Goal: Task Accomplishment & Management: Manage account settings

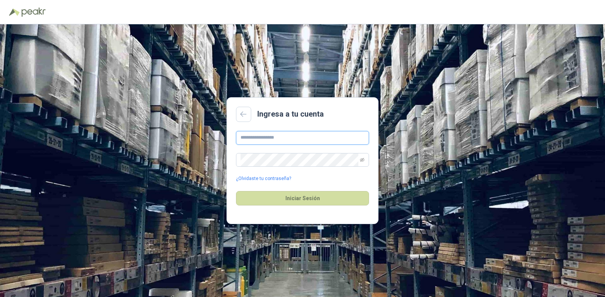
click at [309, 138] on input "text" at bounding box center [302, 138] width 133 height 14
type input "**********"
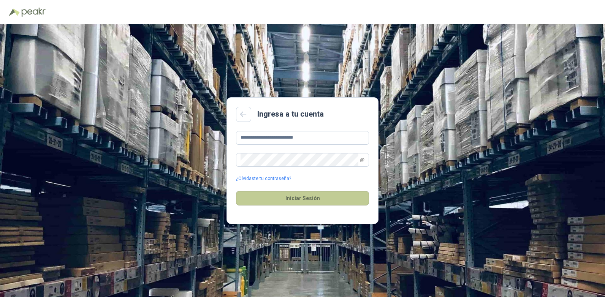
click at [301, 195] on button "Iniciar Sesión" at bounding box center [302, 198] width 133 height 14
click at [327, 199] on button "Iniciar Sesión" at bounding box center [302, 198] width 133 height 14
click at [302, 199] on button "Iniciar Sesión" at bounding box center [302, 198] width 133 height 14
click at [363, 160] on icon "eye-invisible" at bounding box center [362, 160] width 1 height 1
click at [310, 200] on button "Iniciar Sesión" at bounding box center [302, 198] width 133 height 14
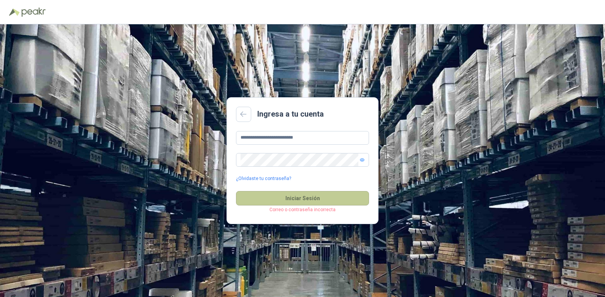
click at [281, 194] on button "Iniciar Sesión" at bounding box center [302, 198] width 133 height 14
click at [313, 199] on button "Iniciar Sesión" at bounding box center [302, 198] width 133 height 14
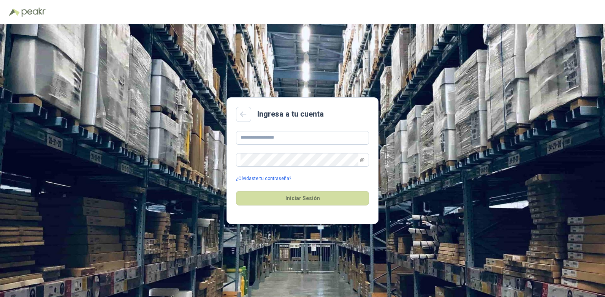
click at [262, 177] on link "¿Olvidaste tu contraseña?" at bounding box center [263, 178] width 55 height 7
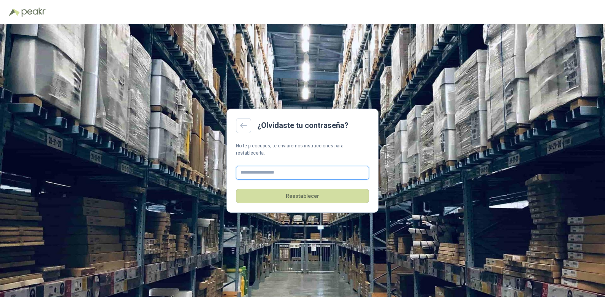
click at [294, 171] on input "text" at bounding box center [302, 173] width 133 height 14
type input "**********"
click at [304, 195] on button "Reestablecer" at bounding box center [302, 196] width 133 height 14
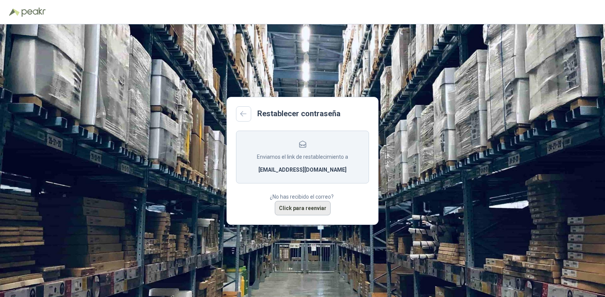
click at [308, 208] on button "Click para reenviar" at bounding box center [303, 208] width 56 height 14
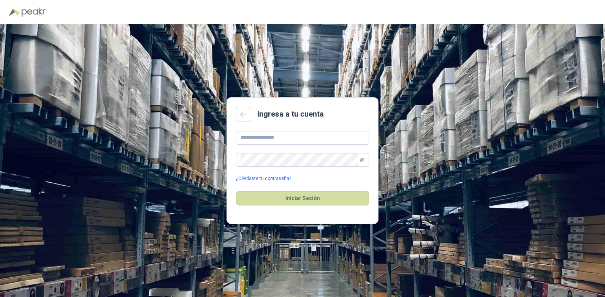
click at [263, 178] on link "¿Olvidaste tu contraseña?" at bounding box center [263, 178] width 55 height 7
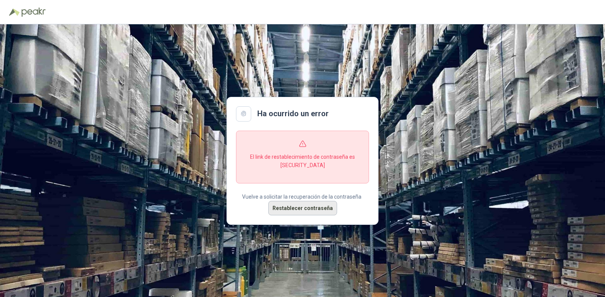
click at [291, 208] on button "Restablecer contraseña" at bounding box center [302, 208] width 69 height 14
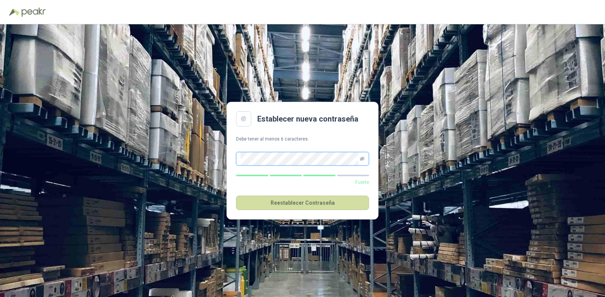
click at [363, 159] on icon "eye-invisible" at bounding box center [362, 159] width 5 height 5
